Goal: Information Seeking & Learning: Check status

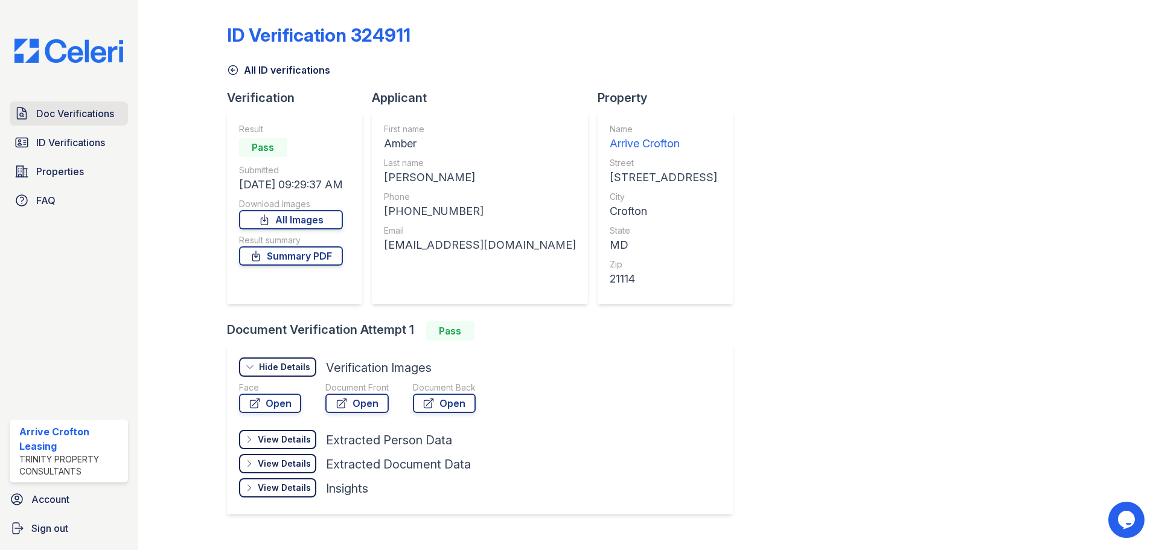
click at [66, 120] on span "Doc Verifications" at bounding box center [75, 113] width 78 height 14
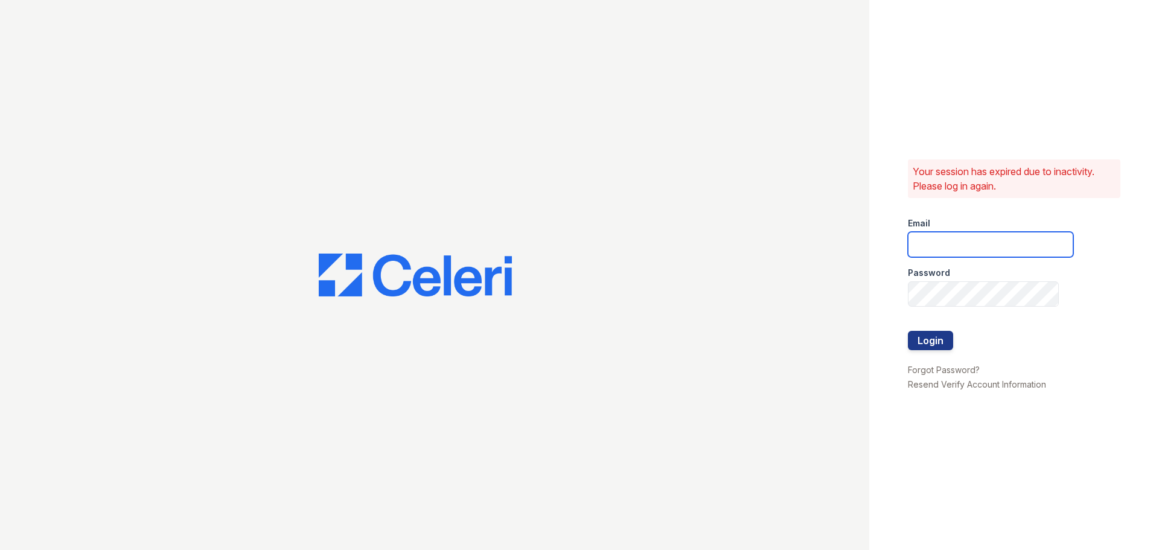
type input "arrivecrofton@trinity-pm.com"
click at [919, 337] on button "Login" at bounding box center [930, 340] width 45 height 19
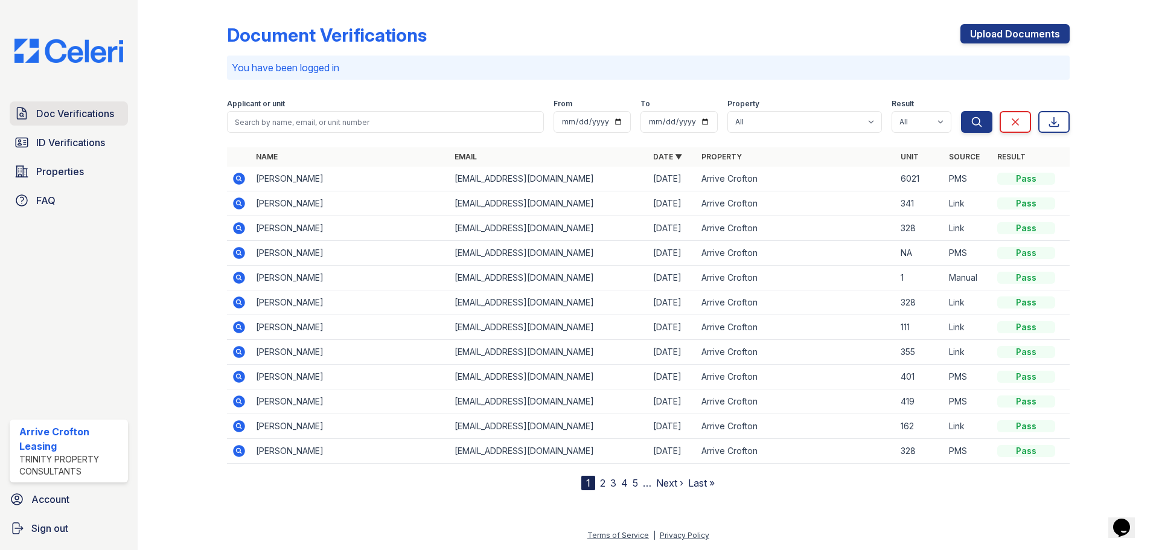
click at [92, 112] on span "Doc Verifications" at bounding box center [75, 113] width 78 height 14
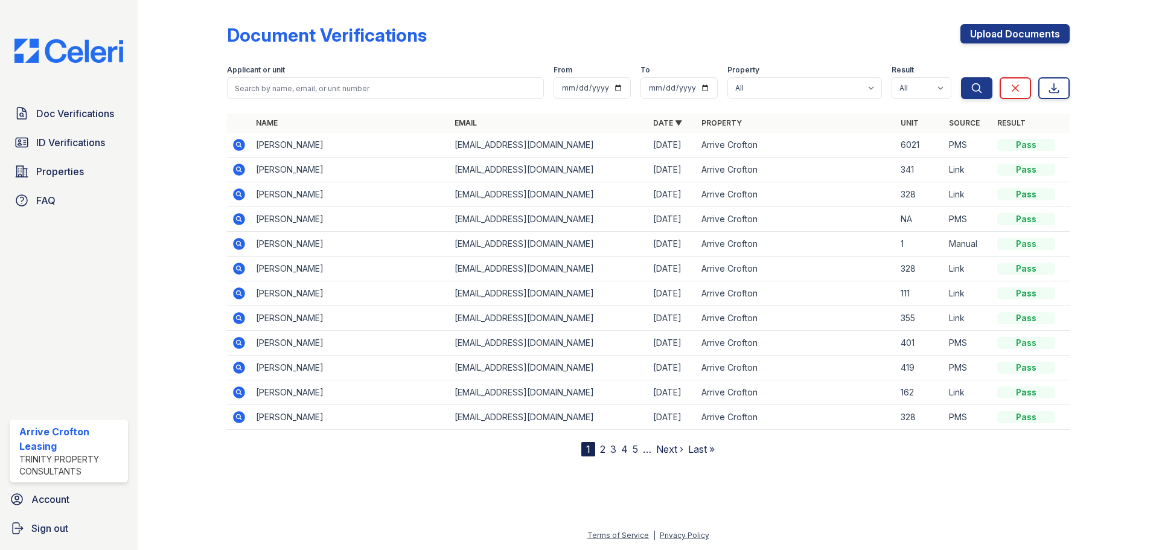
click at [602, 452] on link "2" at bounding box center [602, 449] width 5 height 12
click at [238, 216] on icon at bounding box center [239, 219] width 14 height 14
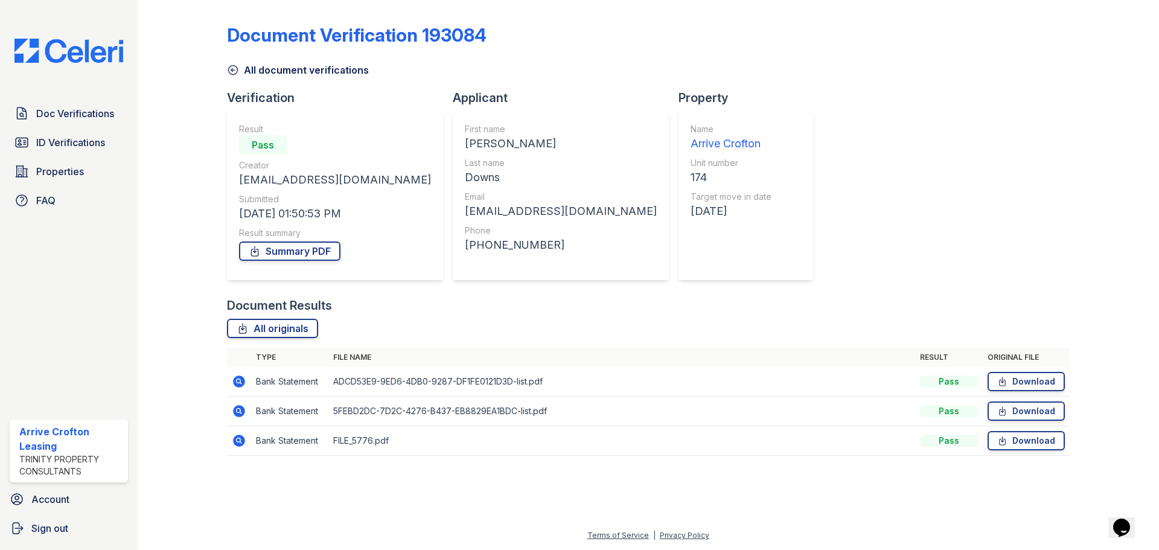
click at [236, 68] on icon at bounding box center [233, 70] width 12 height 12
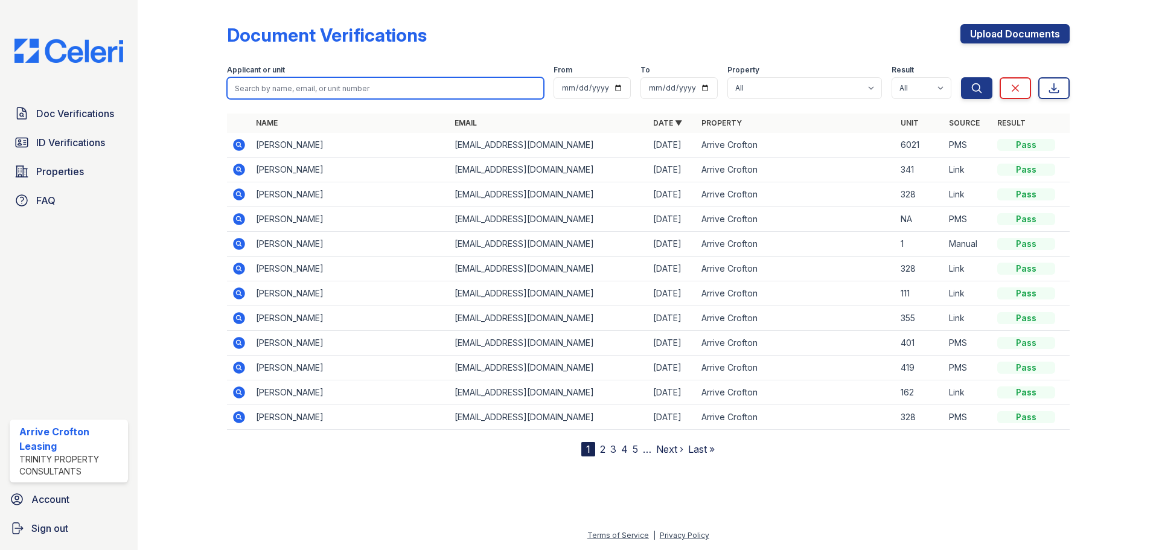
click at [307, 91] on input "search" at bounding box center [385, 88] width 317 height 22
type input "e"
click at [264, 89] on input "search" at bounding box center [385, 88] width 317 height 22
type input "john"
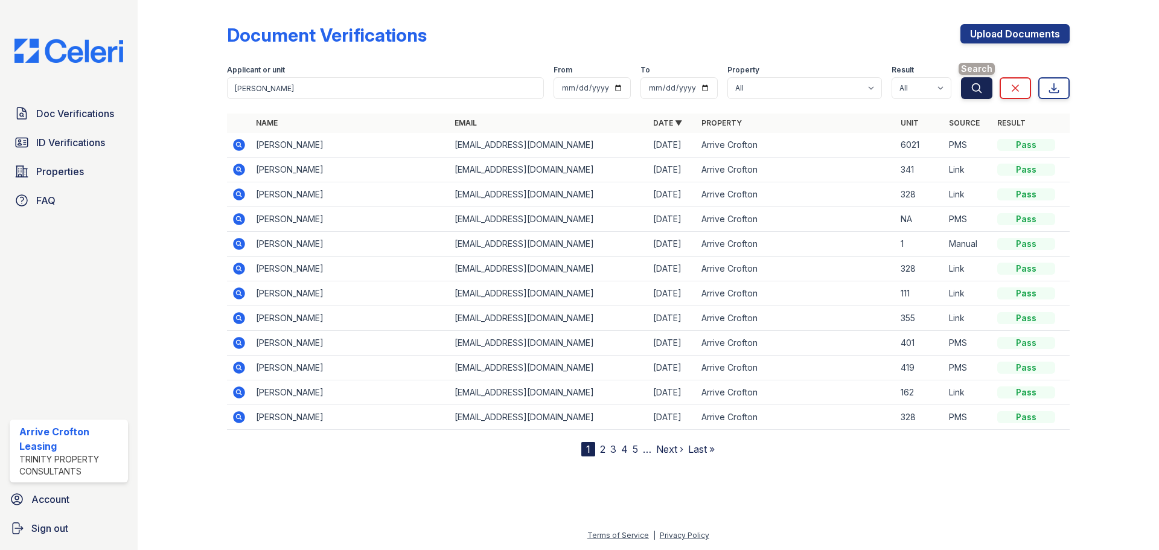
click at [963, 80] on button "Search" at bounding box center [976, 88] width 31 height 22
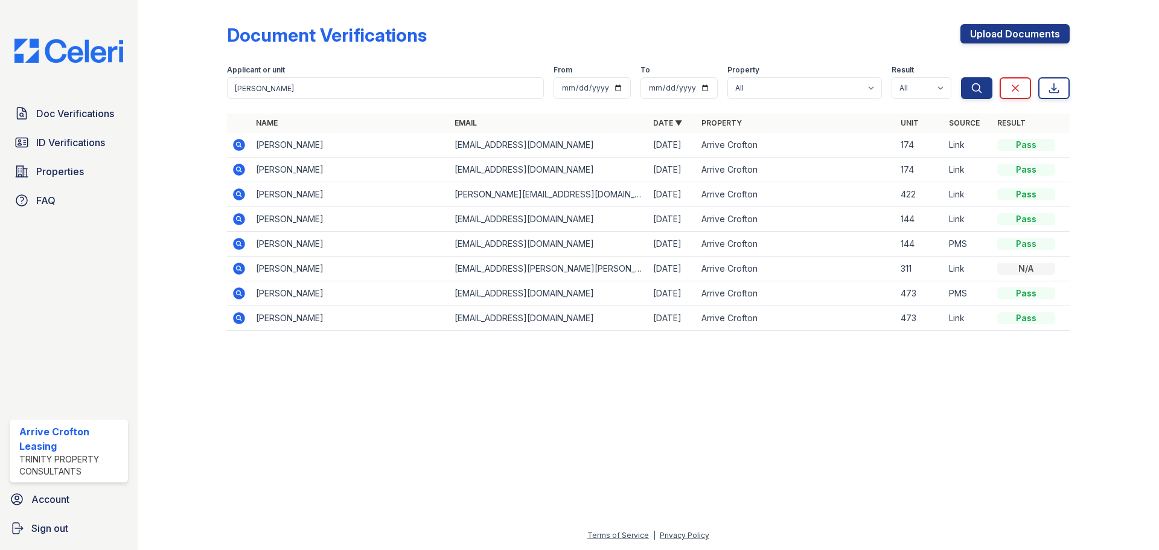
click at [244, 168] on icon at bounding box center [239, 170] width 12 height 12
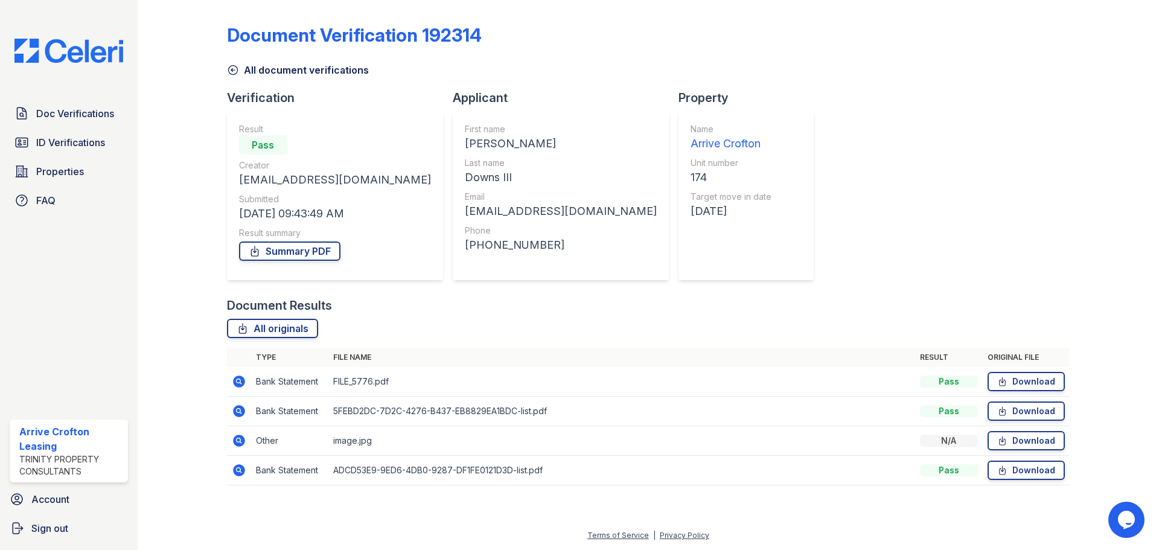
click at [243, 442] on icon at bounding box center [239, 441] width 12 height 12
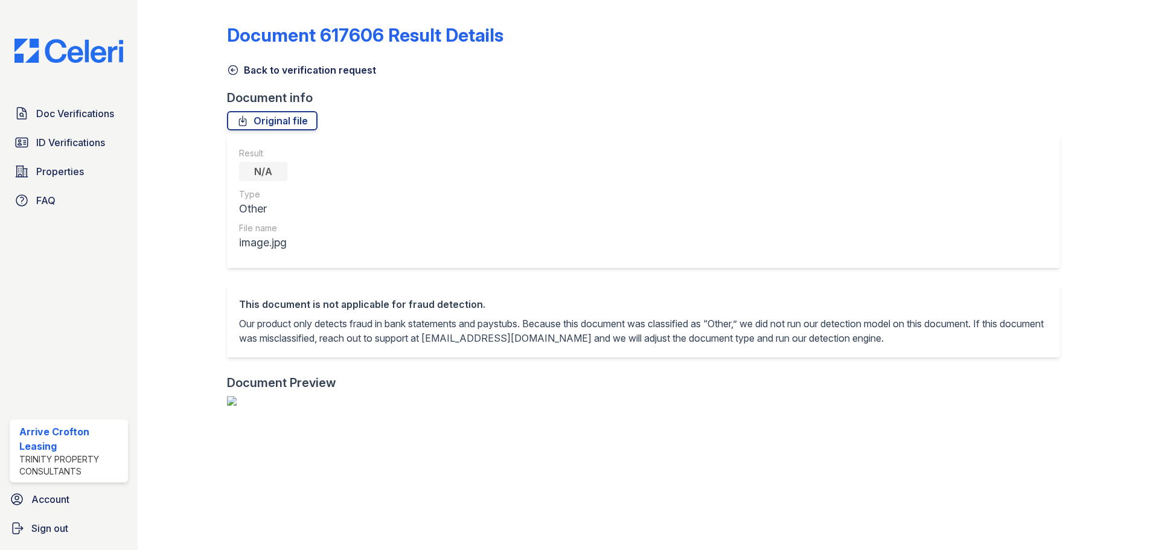
click at [235, 71] on icon at bounding box center [233, 70] width 12 height 12
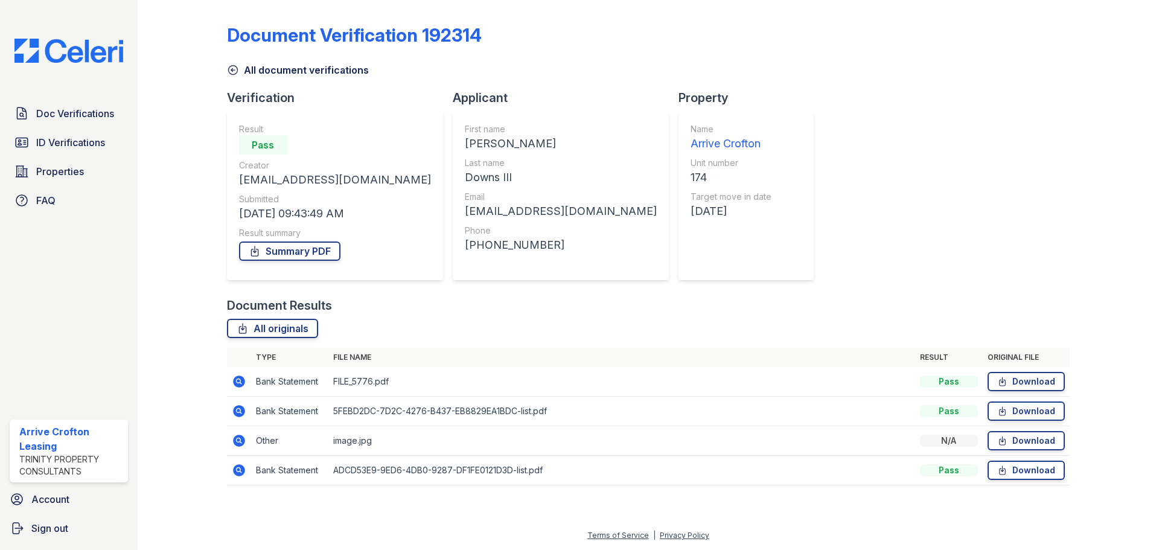
click at [773, 429] on table "Type File name Result Original file Bank Statement FILE_5776.pdf Pass Download …" at bounding box center [648, 417] width 843 height 138
click at [926, 152] on div "Document Verification 192314 All document verifications Verification Result Pas…" at bounding box center [648, 251] width 843 height 493
click at [234, 67] on icon at bounding box center [233, 70] width 12 height 12
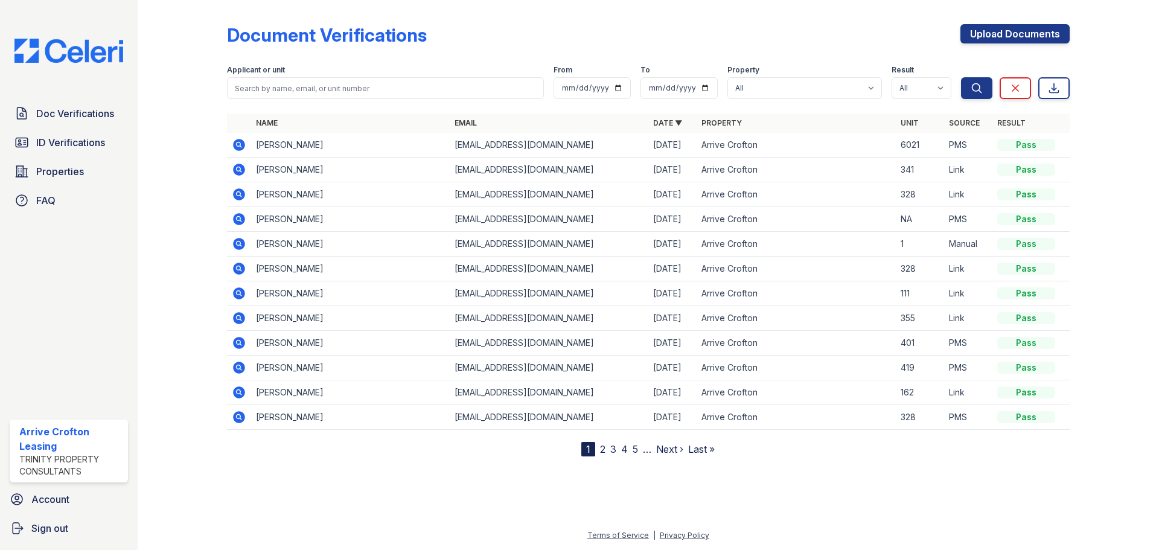
drag, startPoint x: 161, startPoint y: 30, endPoint x: 178, endPoint y: 38, distance: 18.9
click at [161, 30] on div at bounding box center [192, 231] width 70 height 452
click at [63, 112] on span "Doc Verifications" at bounding box center [75, 113] width 78 height 14
